Goal: Information Seeking & Learning: Stay updated

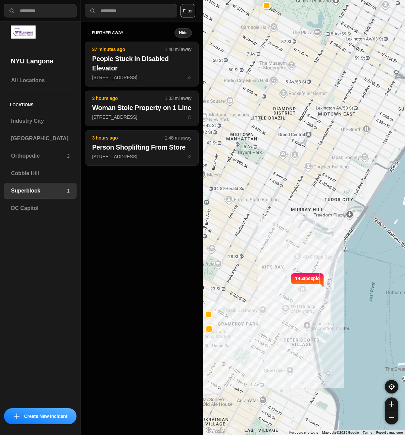
select select "*"
click at [33, 139] on h3 "[GEOGRAPHIC_DATA]" at bounding box center [40, 139] width 58 height 8
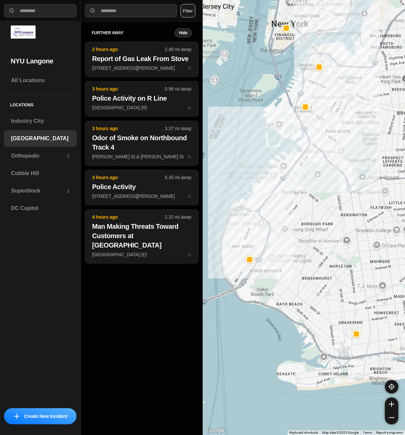
drag, startPoint x: 259, startPoint y: 226, endPoint x: 284, endPoint y: 216, distance: 27.4
click at [284, 216] on div at bounding box center [304, 217] width 203 height 435
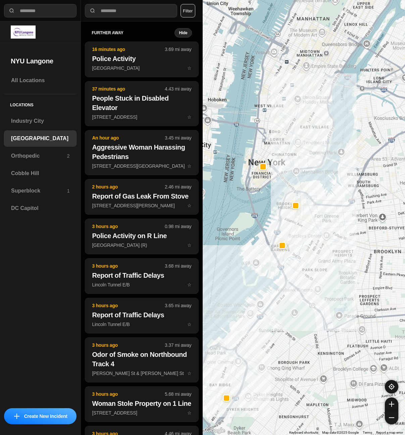
drag, startPoint x: 315, startPoint y: 142, endPoint x: 292, endPoint y: 282, distance: 142.1
click at [292, 282] on div at bounding box center [304, 217] width 203 height 435
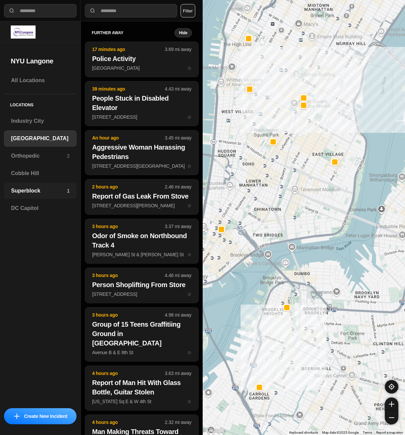
click at [25, 188] on h3 "Superblock" at bounding box center [39, 191] width 56 height 8
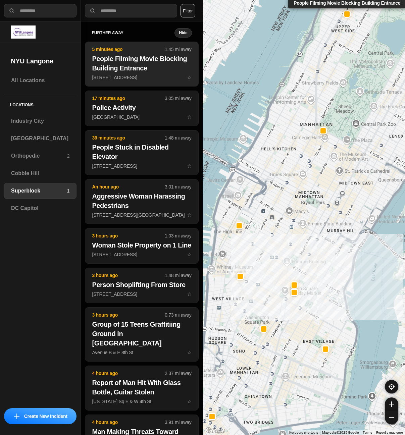
click at [142, 78] on p "[STREET_ADDRESS] ☆" at bounding box center [141, 77] width 99 height 7
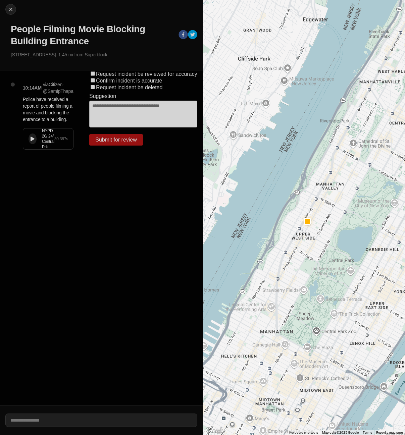
click at [28, 141] on div "NYPD 20/ 24/ Central Prk 30.387 s" at bounding box center [48, 139] width 50 height 21
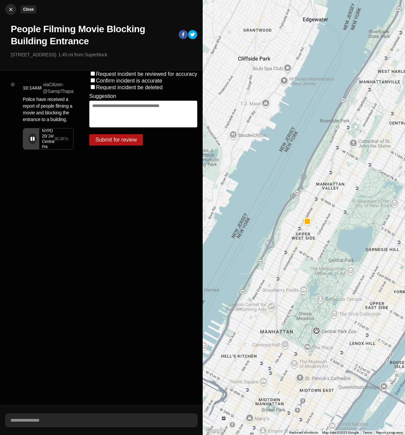
click at [12, 11] on img at bounding box center [10, 9] width 7 height 7
select select "*"
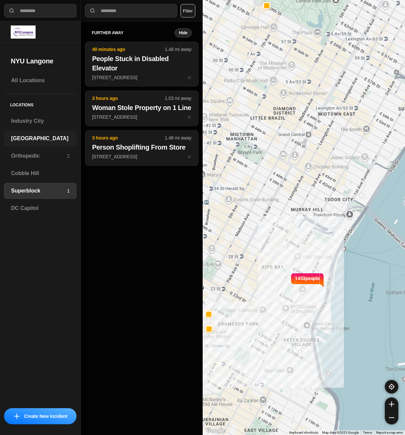
click at [41, 144] on div "[GEOGRAPHIC_DATA]" at bounding box center [40, 139] width 72 height 16
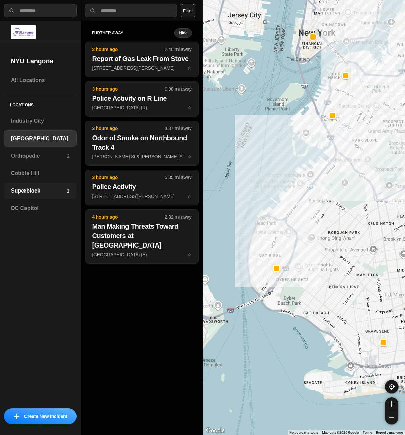
click at [23, 195] on h3 "Superblock" at bounding box center [39, 191] width 56 height 8
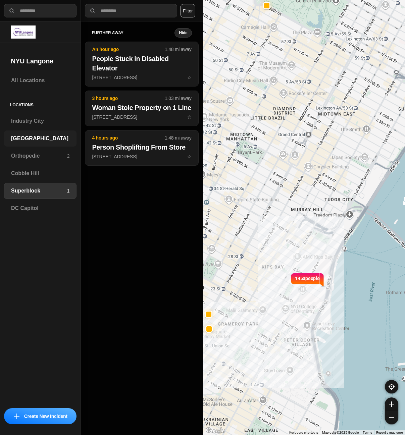
click at [52, 143] on div "[GEOGRAPHIC_DATA]" at bounding box center [40, 139] width 72 height 16
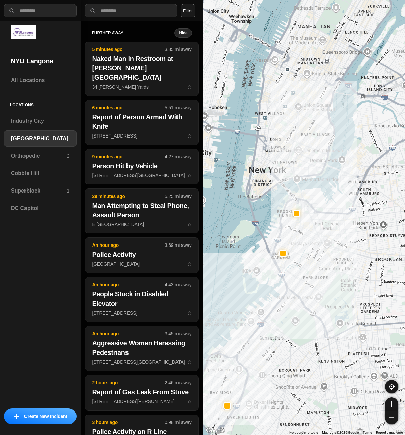
drag, startPoint x: 333, startPoint y: 90, endPoint x: 330, endPoint y: 239, distance: 149.0
click at [330, 239] on div at bounding box center [304, 217] width 203 height 435
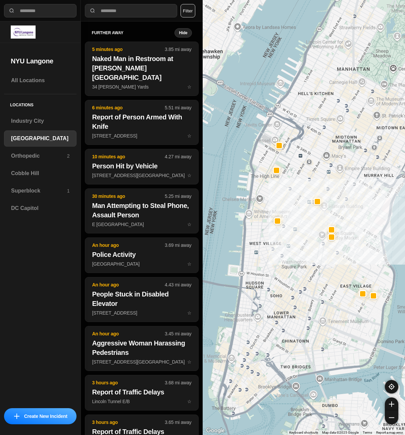
drag, startPoint x: 280, startPoint y: 121, endPoint x: 327, endPoint y: 296, distance: 181.3
click at [327, 296] on div "421 people" at bounding box center [304, 217] width 203 height 435
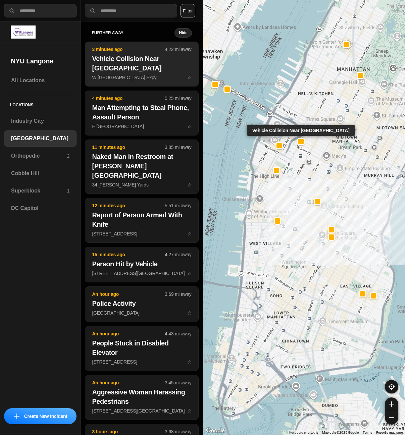
click at [115, 54] on h2 "Vehicle Collision Near [GEOGRAPHIC_DATA]" at bounding box center [141, 63] width 99 height 19
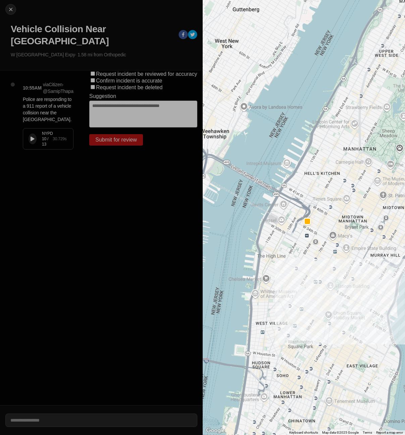
click at [31, 137] on icon at bounding box center [33, 139] width 4 height 4
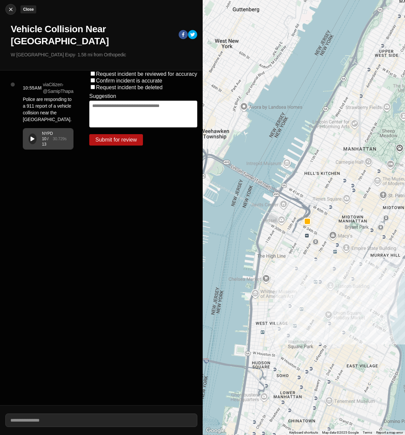
click at [11, 7] on img at bounding box center [10, 9] width 7 height 7
select select "*"
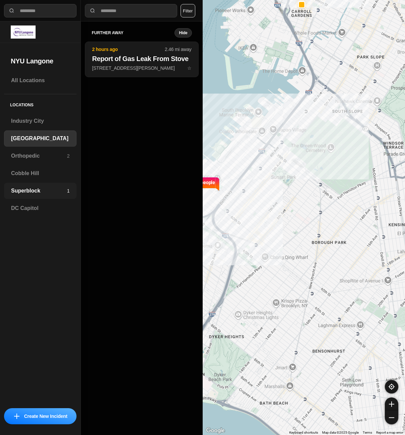
click at [33, 193] on h3 "Superblock" at bounding box center [39, 191] width 56 height 8
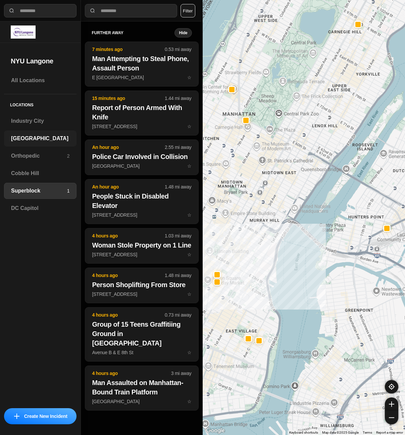
click at [55, 140] on h3 "[GEOGRAPHIC_DATA]" at bounding box center [40, 139] width 58 height 8
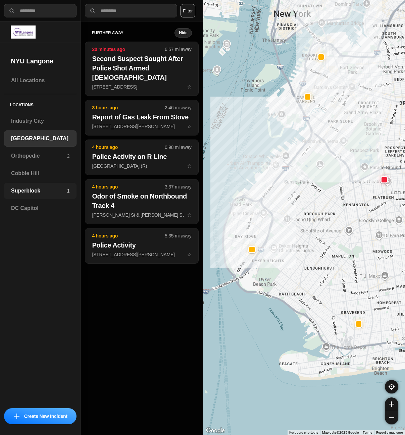
click at [34, 192] on h3 "Superblock" at bounding box center [39, 191] width 56 height 8
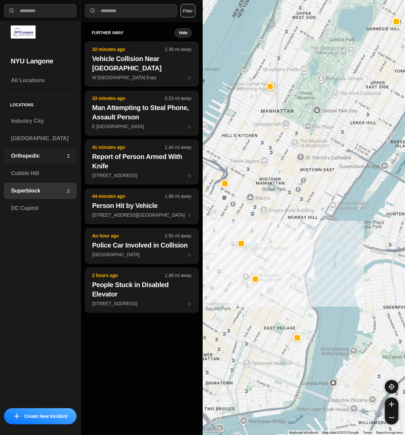
click at [46, 151] on div "Orthopedic 2" at bounding box center [40, 156] width 72 height 16
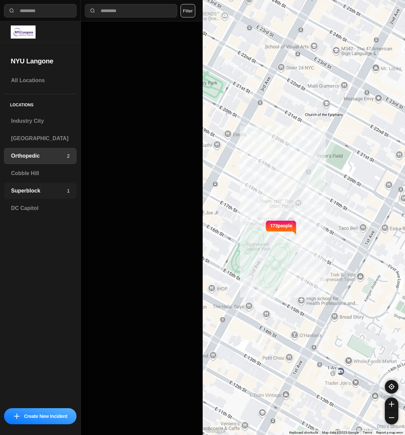
click at [32, 199] on div "Superblock 1" at bounding box center [40, 191] width 72 height 16
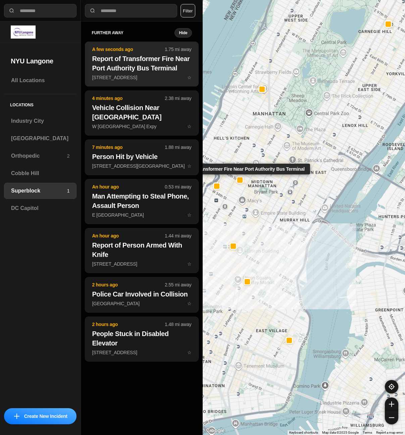
click at [151, 57] on h2 "Report of Transformer Fire Near Port Authority Bus Terminal" at bounding box center [141, 63] width 99 height 19
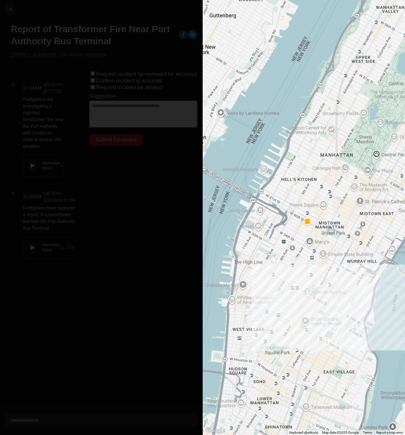
click at [32, 168] on icon at bounding box center [33, 166] width 4 height 4
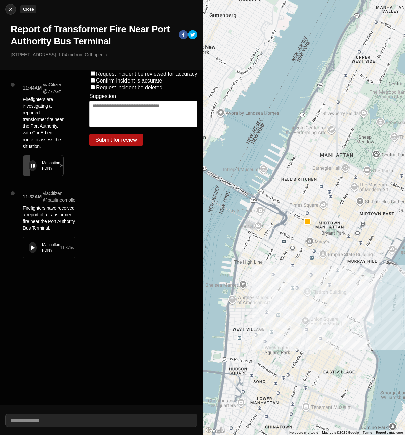
click at [12, 12] on img at bounding box center [10, 9] width 7 height 7
select select "*"
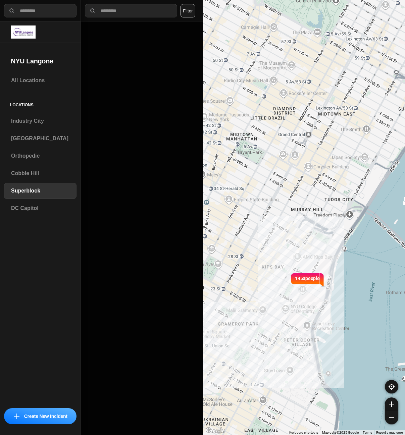
drag, startPoint x: 243, startPoint y: 137, endPoint x: 353, endPoint y: 189, distance: 121.6
click at [353, 189] on div "1453 people" at bounding box center [304, 217] width 203 height 435
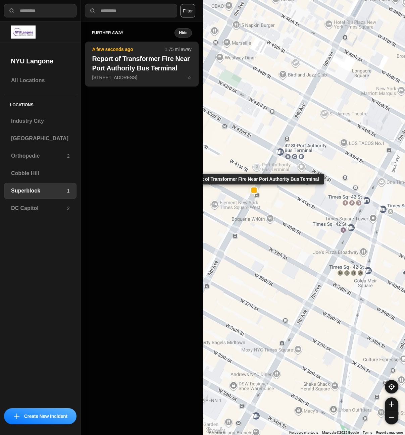
click at [139, 65] on h2 "Report of Transformer Fire Near Port Authority Bus Terminal" at bounding box center [141, 63] width 99 height 19
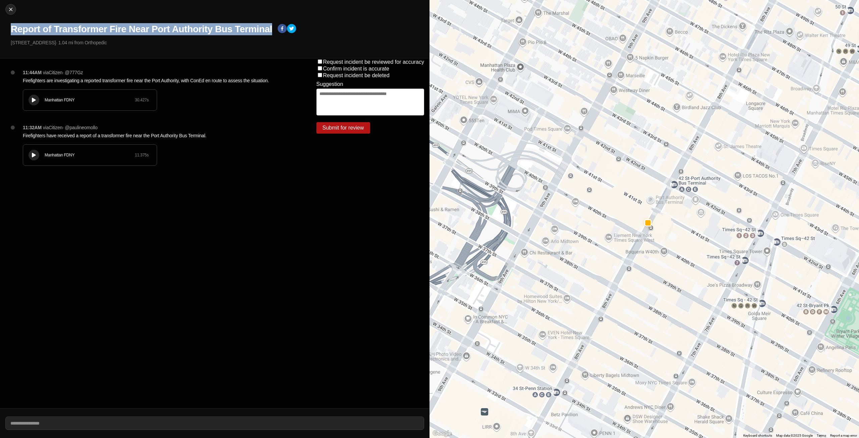
drag, startPoint x: 10, startPoint y: 29, endPoint x: 272, endPoint y: 29, distance: 262.4
click at [272, 29] on div "Close Report of Transformer Fire Near Port Authority Bus Terminal [STREET_ADDRE…" at bounding box center [214, 29] width 429 height 58
copy h1 "Report of Transformer Fire Near Port Authority Bus Terminal"
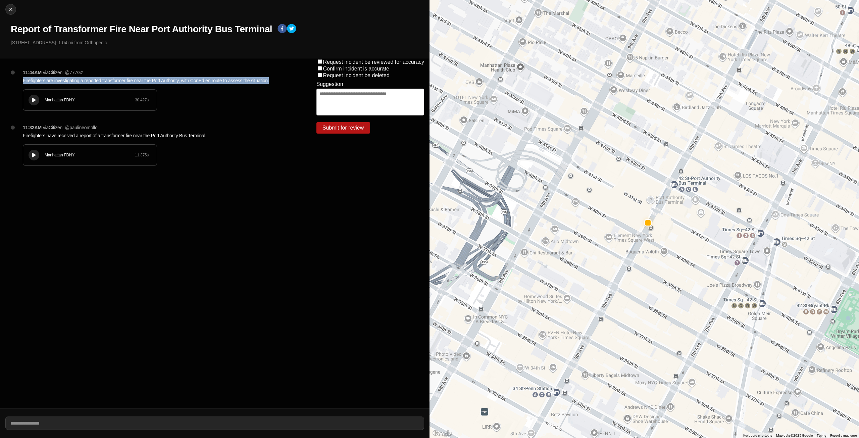
drag, startPoint x: 23, startPoint y: 80, endPoint x: 269, endPoint y: 80, distance: 245.3
click at [269, 80] on p "Firefighters are investigating a reported transformer fire near the Port Author…" at bounding box center [156, 80] width 267 height 7
copy p "Firefighters are investigating a reported transformer fire near the Port Author…"
click at [31, 150] on div "Manhattan FDNY 11.375 s" at bounding box center [90, 155] width 134 height 21
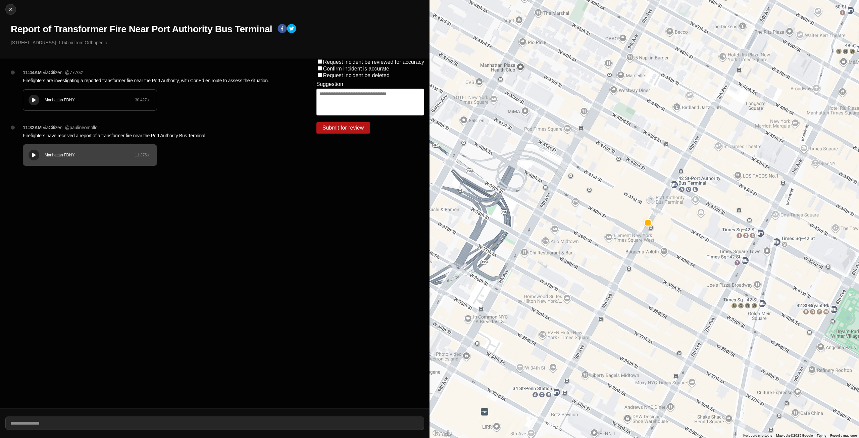
click at [30, 99] on button at bounding box center [34, 100] width 11 height 11
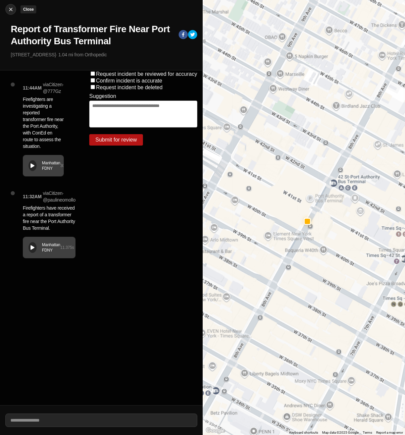
click at [12, 10] on img at bounding box center [10, 9] width 7 height 7
select select "*"
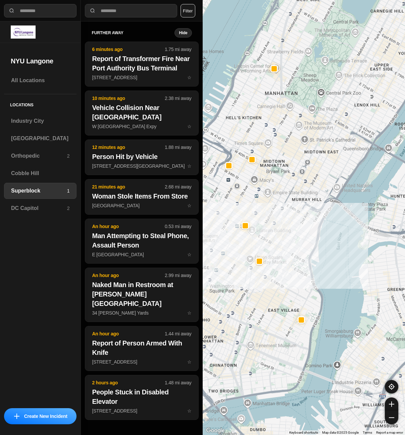
drag, startPoint x: 237, startPoint y: 156, endPoint x: 255, endPoint y: 174, distance: 25.6
click at [255, 174] on div at bounding box center [304, 217] width 203 height 435
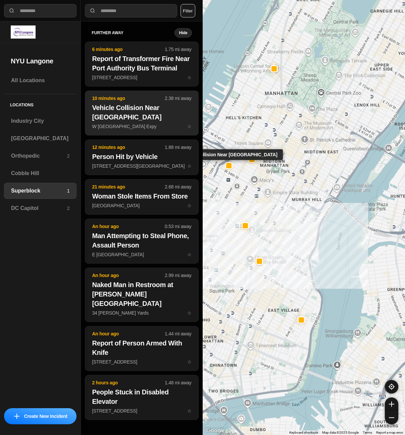
click at [151, 105] on h2 "Vehicle Collision Near [GEOGRAPHIC_DATA]" at bounding box center [141, 112] width 99 height 19
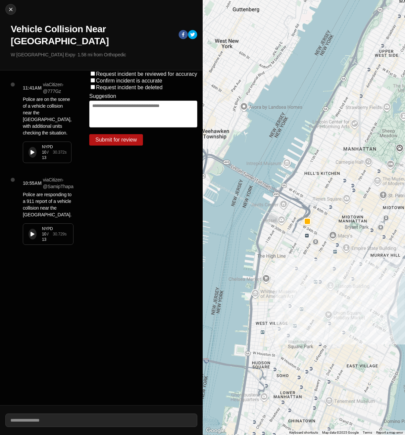
click at [29, 155] on button at bounding box center [33, 152] width 8 height 11
click at [10, 10] on img at bounding box center [10, 9] width 7 height 7
select select "*"
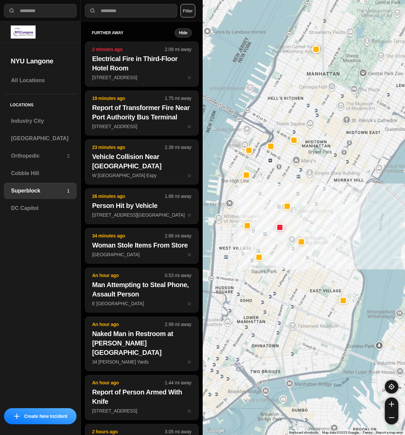
drag, startPoint x: 297, startPoint y: 146, endPoint x: 332, endPoint y: 166, distance: 40.9
click at [332, 166] on div at bounding box center [304, 217] width 203 height 435
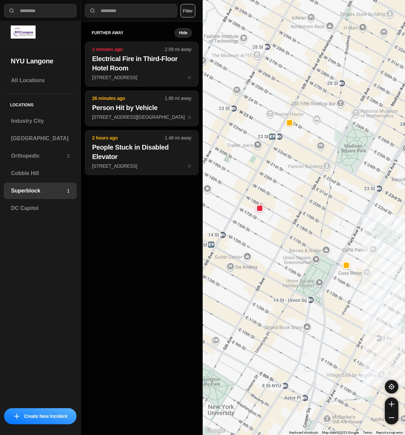
drag, startPoint x: 258, startPoint y: 223, endPoint x: 304, endPoint y: 236, distance: 47.9
click at [304, 236] on div "1453 people" at bounding box center [304, 217] width 203 height 435
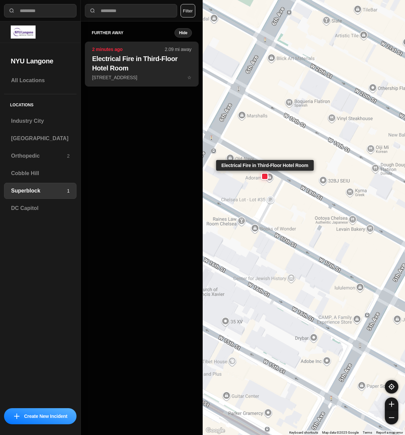
click at [117, 54] on h2 "Electrical Fire in Third-Floor Hotel Room" at bounding box center [141, 63] width 99 height 19
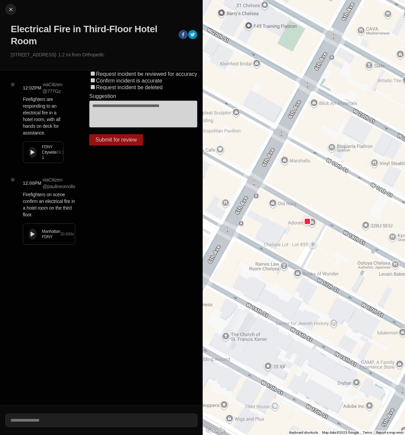
click at [32, 156] on button at bounding box center [33, 152] width 8 height 11
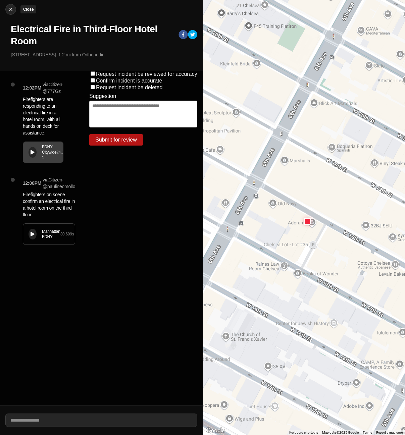
click at [10, 11] on img at bounding box center [10, 9] width 7 height 7
select select "*"
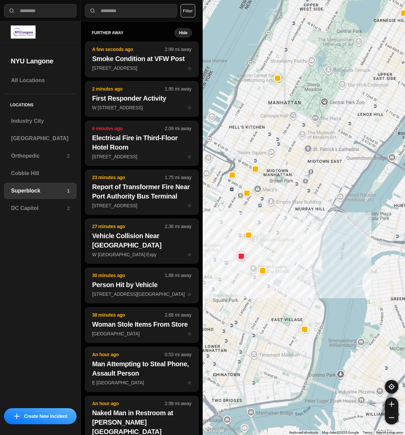
drag, startPoint x: 264, startPoint y: 195, endPoint x: 289, endPoint y: 202, distance: 25.7
click at [289, 202] on div at bounding box center [304, 217] width 203 height 435
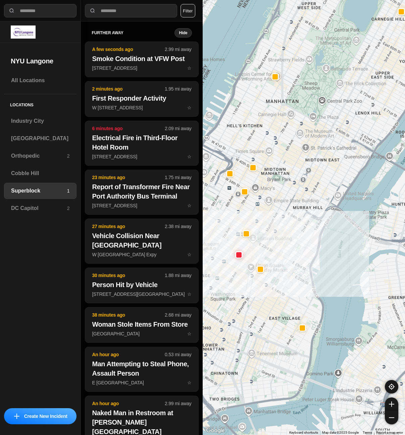
drag, startPoint x: 283, startPoint y: 198, endPoint x: 279, endPoint y: 197, distance: 4.1
click at [280, 197] on div "[GEOGRAPHIC_DATA] [GEOGRAPHIC_DATA] [STREET_ADDRESS][US_STATE] View on Google M…" at bounding box center [304, 217] width 203 height 435
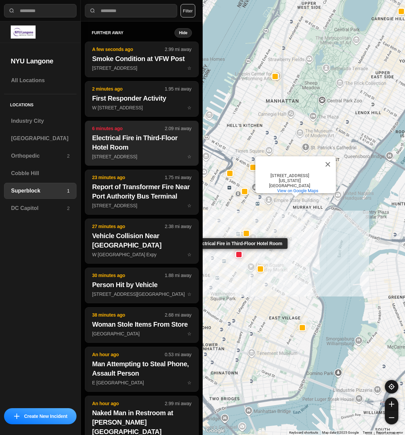
click at [156, 158] on p "[STREET_ADDRESS] ☆" at bounding box center [141, 156] width 99 height 7
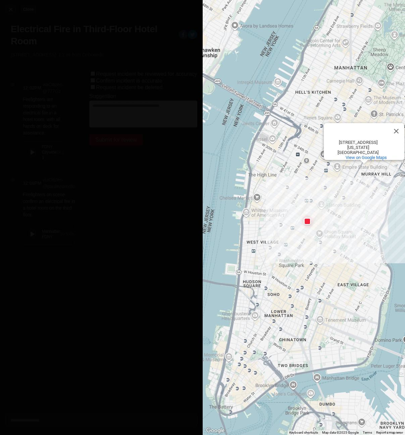
click at [9, 8] on img at bounding box center [10, 9] width 7 height 7
select select "*"
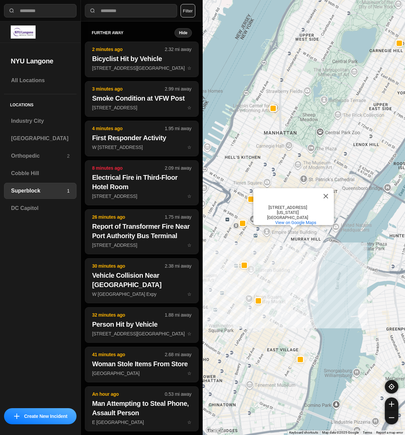
drag, startPoint x: 223, startPoint y: 116, endPoint x: 258, endPoint y: 139, distance: 41.9
click at [258, 139] on div "[GEOGRAPHIC_DATA] [GEOGRAPHIC_DATA] [STREET_ADDRESS][US_STATE] View on Google M…" at bounding box center [304, 217] width 203 height 435
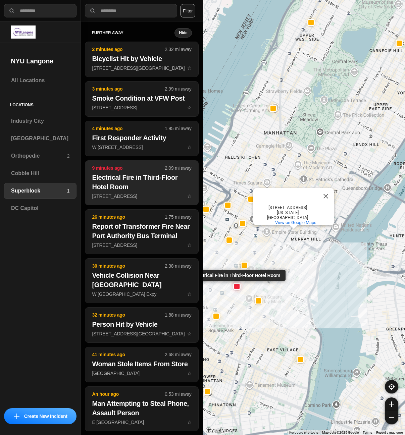
click at [139, 191] on h2 "Electrical Fire in Third-Floor Hotel Room" at bounding box center [141, 182] width 99 height 19
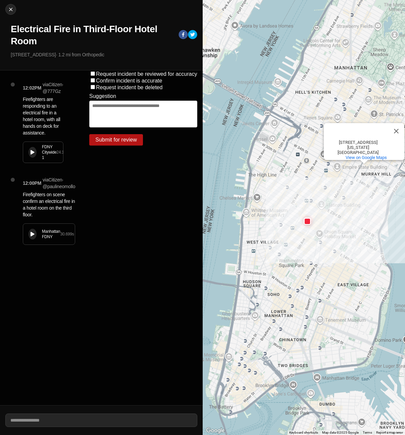
click at [32, 155] on icon at bounding box center [33, 152] width 4 height 4
click at [32, 237] on icon at bounding box center [33, 234] width 4 height 4
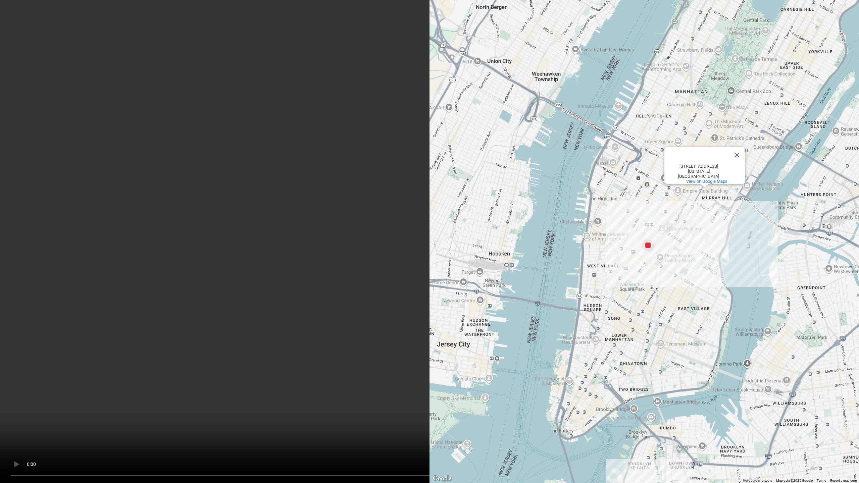
click at [405, 244] on video at bounding box center [429, 241] width 859 height 483
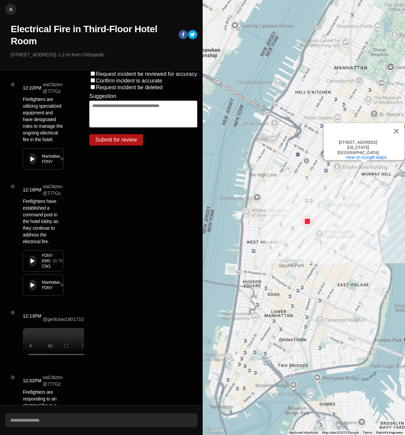
click at [31, 161] on icon at bounding box center [33, 159] width 4 height 4
click at [9, 11] on img at bounding box center [10, 9] width 7 height 7
select select "*"
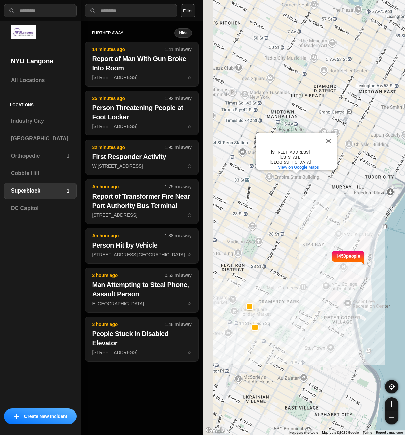
drag, startPoint x: 223, startPoint y: 259, endPoint x: 302, endPoint y: 213, distance: 91.4
click at [302, 213] on div "1453 people [GEOGRAPHIC_DATA] [GEOGRAPHIC_DATA] [STREET_ADDRESS][US_STATE] View…" at bounding box center [304, 217] width 203 height 435
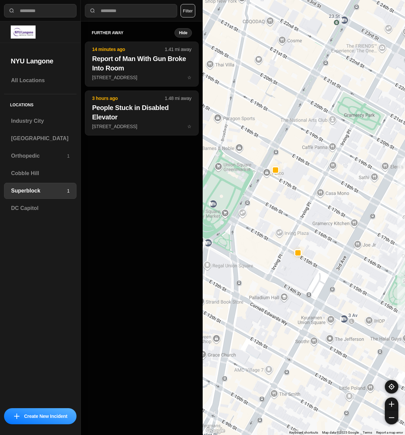
drag, startPoint x: 273, startPoint y: 283, endPoint x: 331, endPoint y: 261, distance: 62.6
click at [331, 261] on div "1453 people [GEOGRAPHIC_DATA] [GEOGRAPHIC_DATA] [STREET_ADDRESS][US_STATE] View…" at bounding box center [304, 217] width 203 height 435
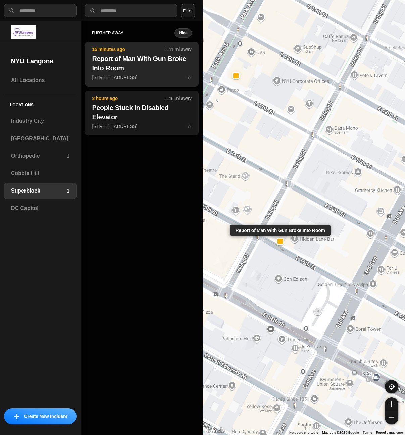
click at [125, 75] on p "[STREET_ADDRESS] ☆" at bounding box center [141, 77] width 99 height 7
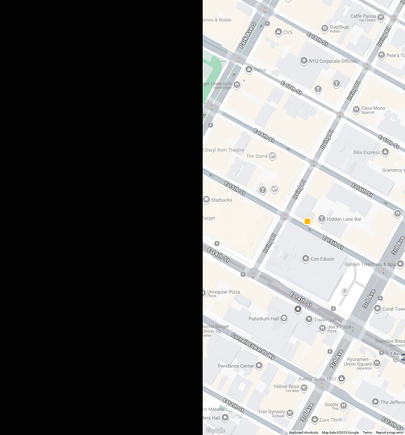
click at [47, 139] on div "NYPD 10 / 13" at bounding box center [51, 139] width 13 height 11
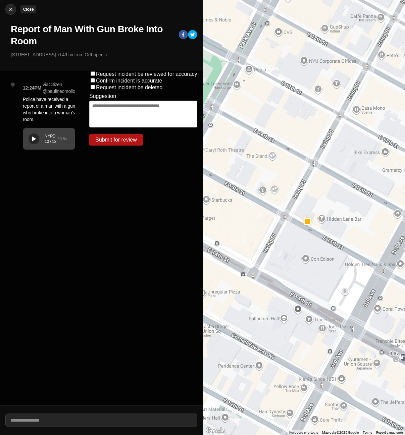
click at [12, 10] on img at bounding box center [10, 9] width 7 height 7
select select "*"
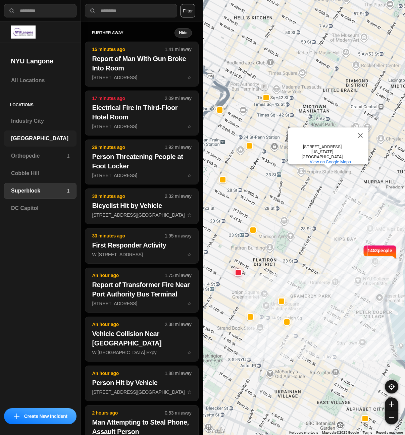
click at [41, 136] on h3 "[GEOGRAPHIC_DATA]" at bounding box center [40, 139] width 58 height 8
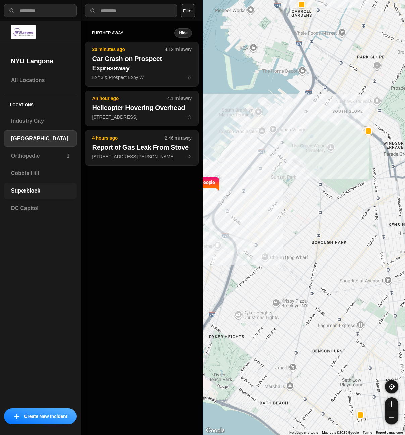
click at [18, 193] on h3 "Superblock" at bounding box center [40, 191] width 58 height 8
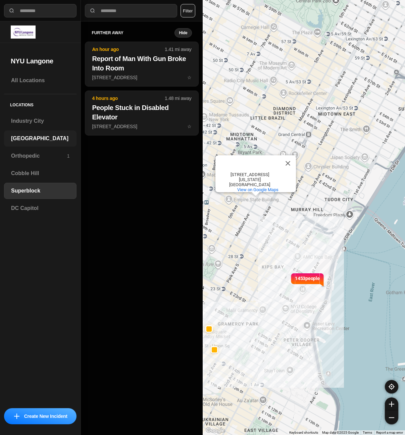
click at [53, 142] on h3 "[GEOGRAPHIC_DATA]" at bounding box center [40, 139] width 58 height 8
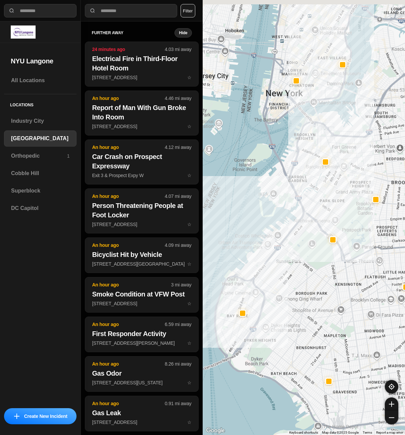
drag, startPoint x: 250, startPoint y: 81, endPoint x: 259, endPoint y: 172, distance: 91.7
click at [259, 172] on div "[GEOGRAPHIC_DATA] [GEOGRAPHIC_DATA] [STREET_ADDRESS][US_STATE] View on Google M…" at bounding box center [304, 217] width 203 height 435
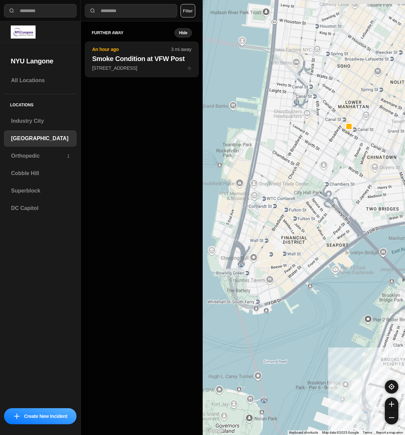
drag, startPoint x: 273, startPoint y: 144, endPoint x: 249, endPoint y: 261, distance: 120.0
click at [249, 261] on div "421 people [GEOGRAPHIC_DATA] [GEOGRAPHIC_DATA] [STREET_ADDRESS][US_STATE] View …" at bounding box center [304, 217] width 203 height 435
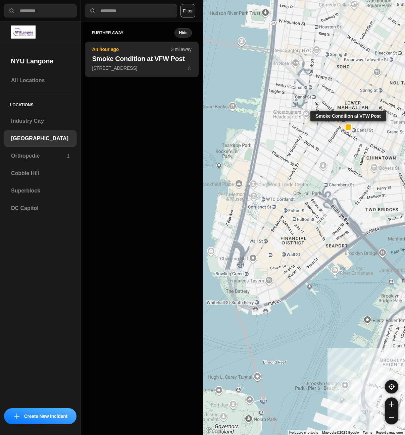
click at [145, 56] on h2 "Smoke Condition at VFW Post" at bounding box center [141, 58] width 99 height 9
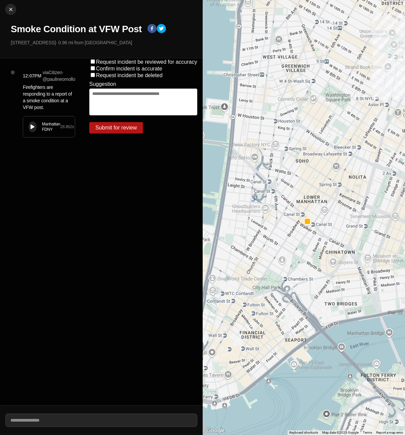
click at [31, 125] on icon at bounding box center [33, 127] width 4 height 4
click at [14, 11] on div at bounding box center [11, 9] width 10 height 7
select select "*"
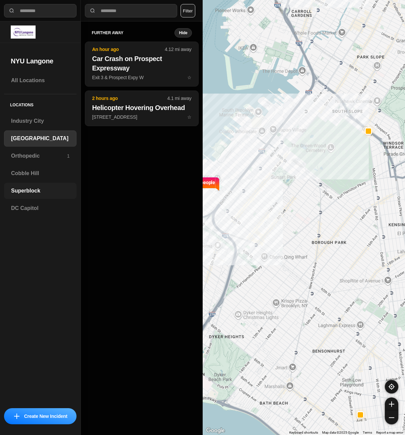
click at [40, 192] on h3 "Superblock" at bounding box center [40, 191] width 58 height 8
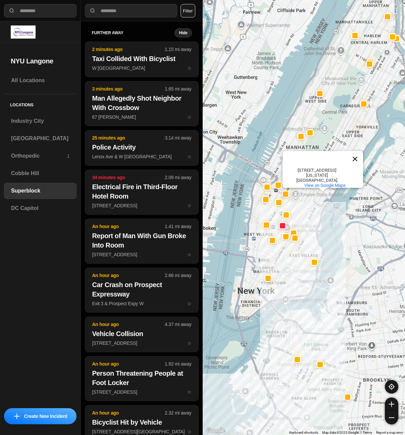
click at [356, 161] on button "Close" at bounding box center [355, 159] width 16 height 16
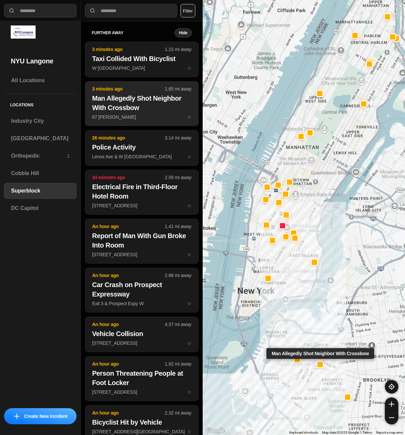
click at [143, 108] on h2 "Man Allegedly Shot Neighbor With Crossbow" at bounding box center [141, 103] width 99 height 19
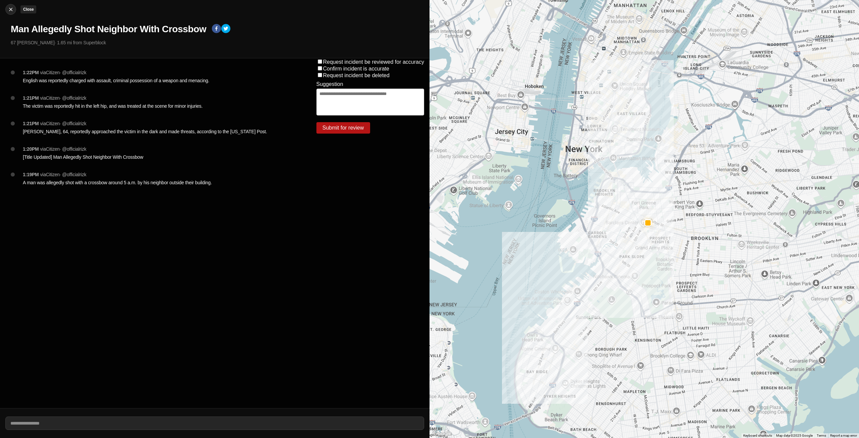
click at [9, 8] on img at bounding box center [10, 9] width 7 height 7
select select "*"
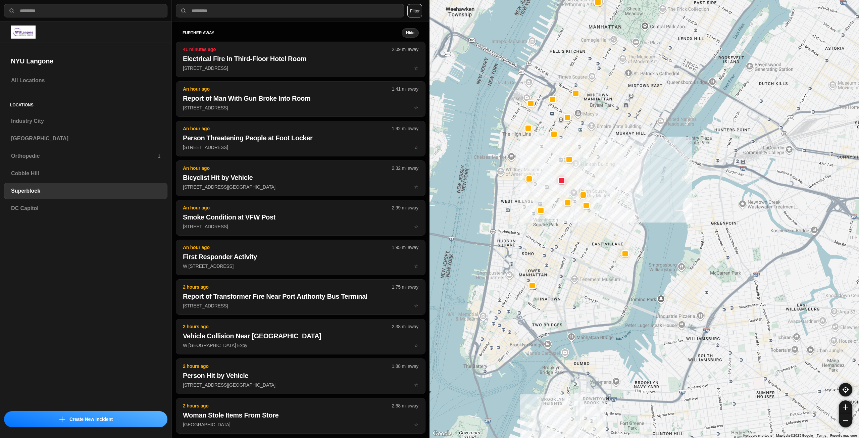
drag, startPoint x: 565, startPoint y: 377, endPoint x: 579, endPoint y: 271, distance: 106.3
click at [405, 271] on div at bounding box center [643, 219] width 429 height 438
click at [71, 137] on h3 "[GEOGRAPHIC_DATA]" at bounding box center [85, 139] width 149 height 8
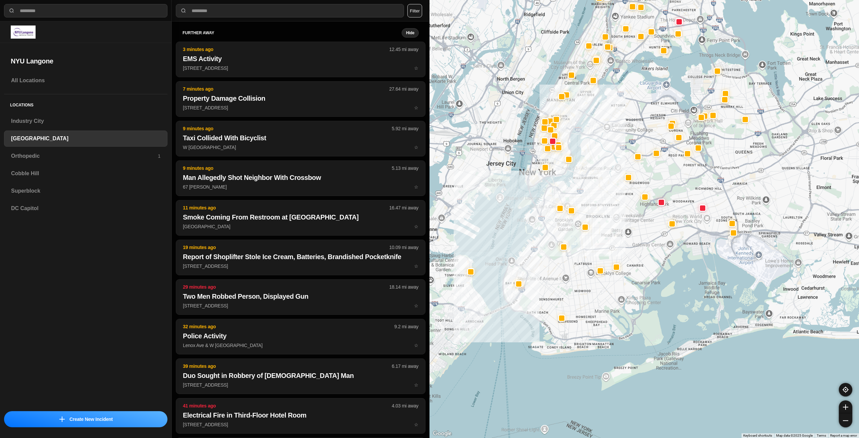
drag, startPoint x: 818, startPoint y: 322, endPoint x: 688, endPoint y: 305, distance: 130.6
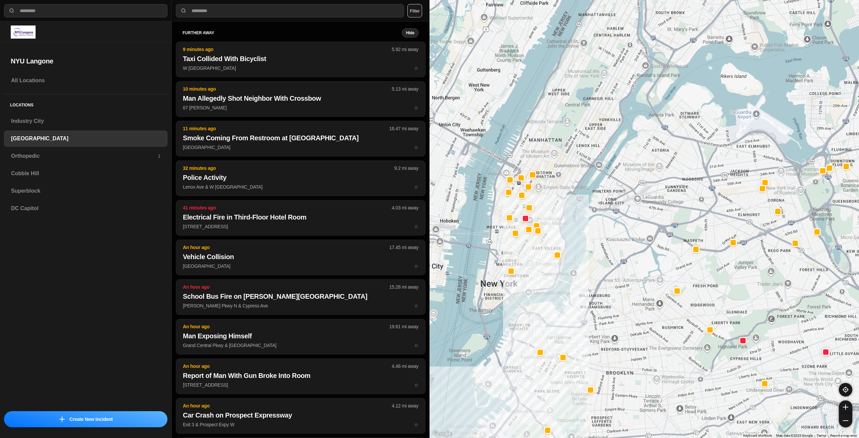
drag, startPoint x: 534, startPoint y: 203, endPoint x: 594, endPoint y: 342, distance: 151.8
click at [405, 342] on div at bounding box center [643, 219] width 429 height 438
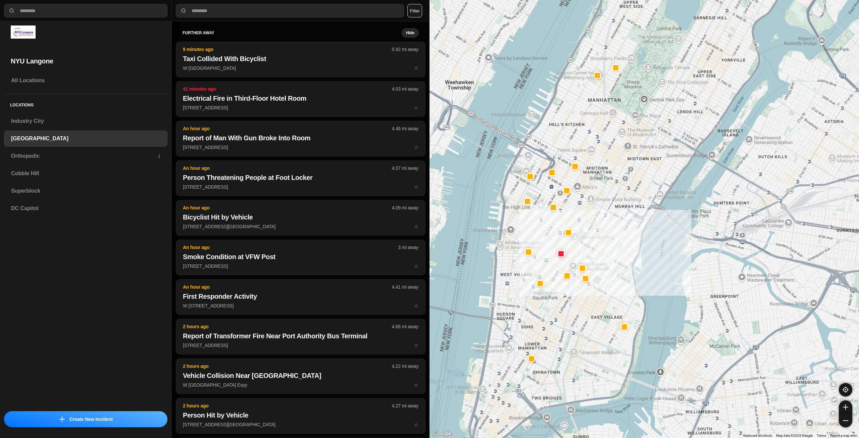
drag, startPoint x: 545, startPoint y: 173, endPoint x: 566, endPoint y: 204, distance: 37.2
click at [405, 204] on div "421 people" at bounding box center [643, 219] width 429 height 438
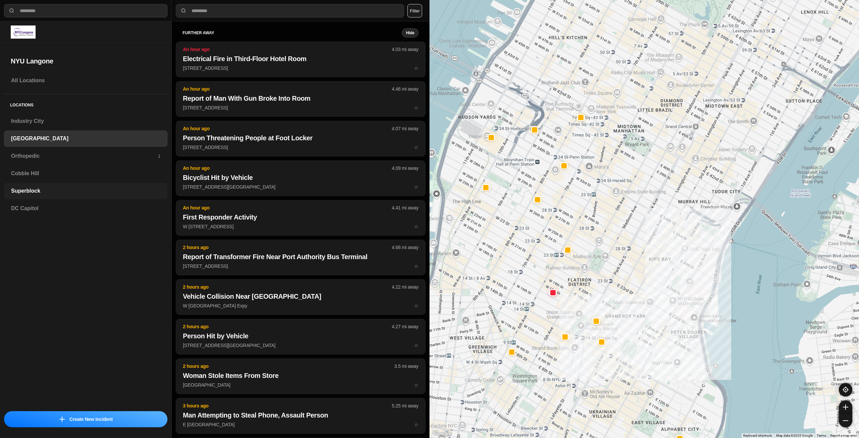
click at [103, 194] on h3 "Superblock" at bounding box center [85, 191] width 149 height 8
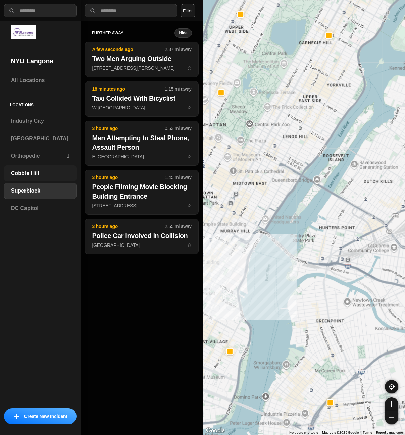
click at [18, 174] on h3 "Cobble Hill" at bounding box center [40, 173] width 58 height 8
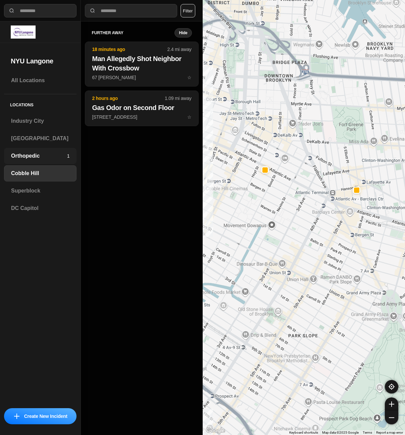
click at [19, 158] on h3 "Orthopedic" at bounding box center [39, 156] width 56 height 8
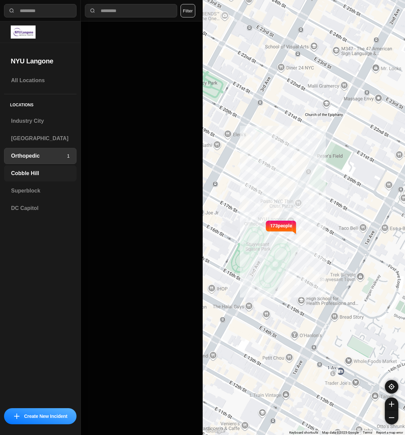
click at [19, 174] on h3 "Cobble Hill" at bounding box center [40, 173] width 58 height 8
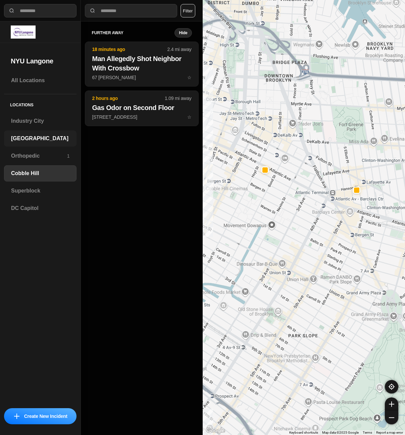
click at [28, 137] on h3 "[GEOGRAPHIC_DATA]" at bounding box center [40, 139] width 58 height 8
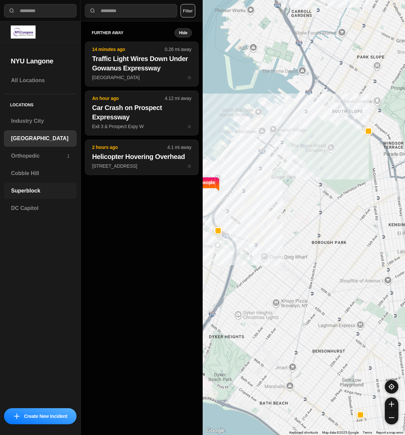
click at [50, 192] on h3 "Superblock" at bounding box center [40, 191] width 58 height 8
